Goal: Register for event/course

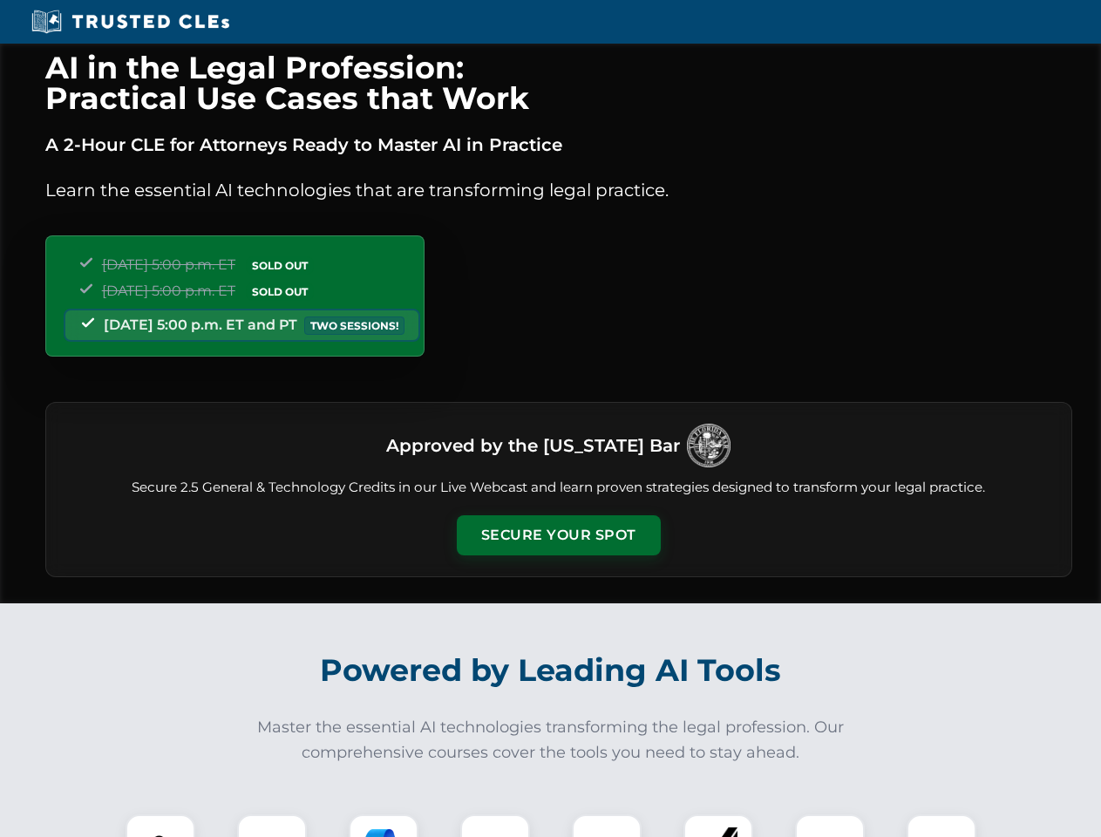
click at [558, 535] on button "Secure Your Spot" at bounding box center [559, 535] width 204 height 40
click at [160, 826] on img at bounding box center [160, 849] width 51 height 51
